Goal: Task Accomplishment & Management: Use online tool/utility

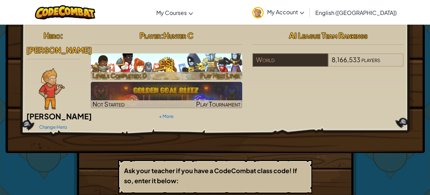
click at [200, 63] on h3 "CS1" at bounding box center [166, 63] width 151 height 16
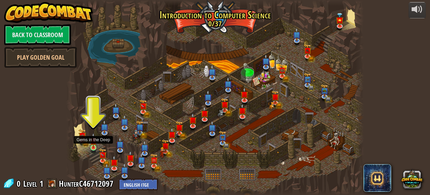
click at [92, 145] on img at bounding box center [93, 140] width 7 height 15
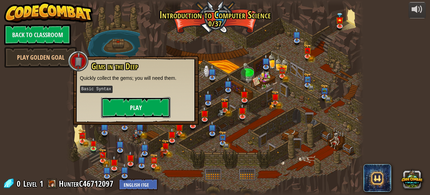
click at [127, 105] on button "Play" at bounding box center [135, 107] width 69 height 21
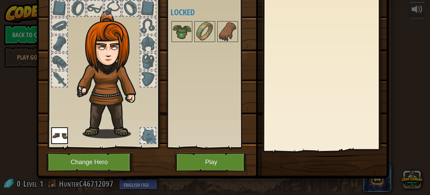
scroll to position [41, 0]
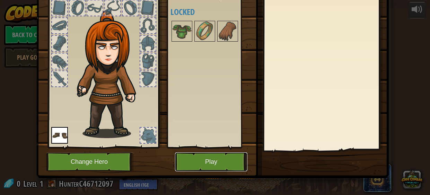
click at [205, 155] on button "Play" at bounding box center [211, 161] width 72 height 19
